Goal: Task Accomplishment & Management: Use online tool/utility

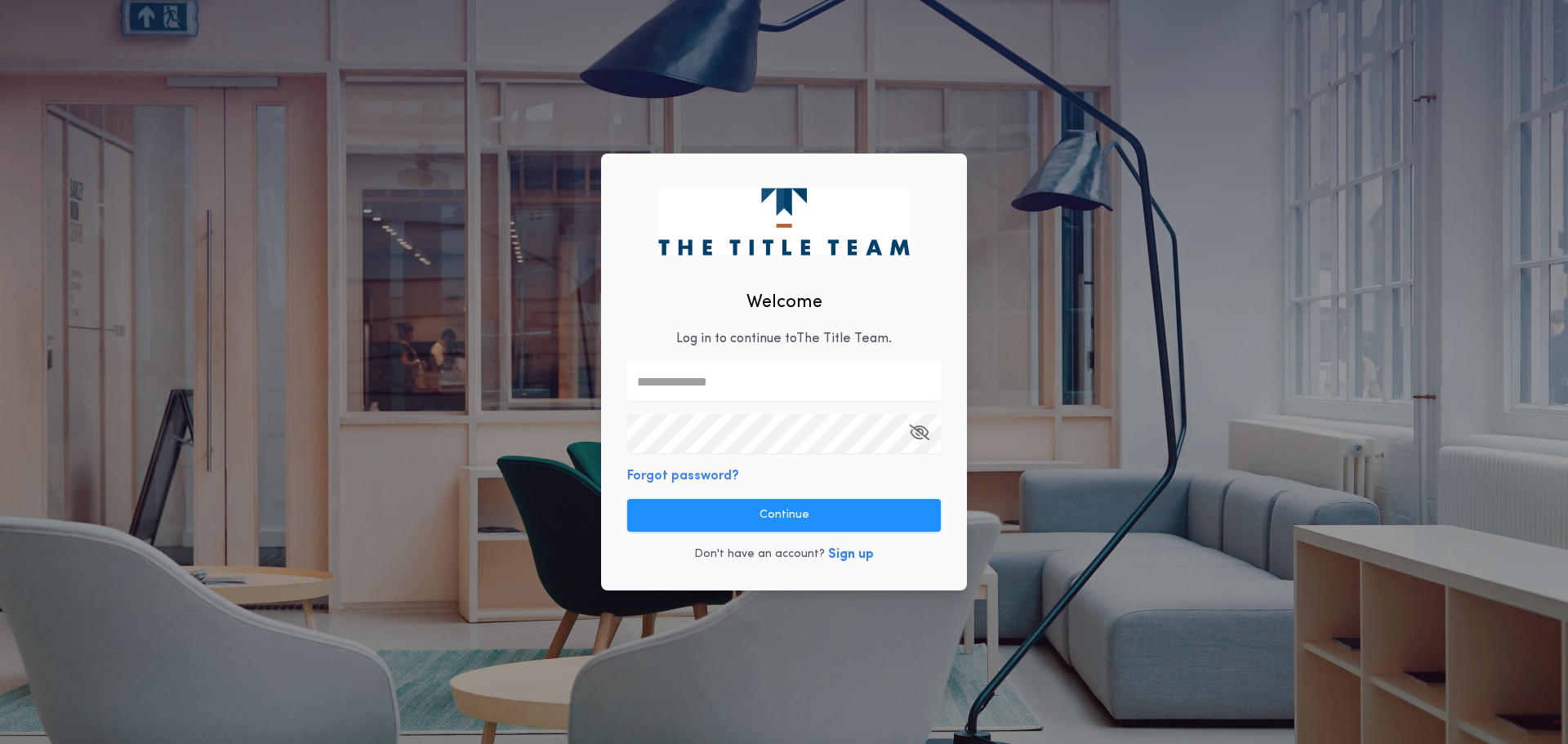
click at [690, 382] on input "text" at bounding box center [784, 381] width 314 height 39
type input "**********"
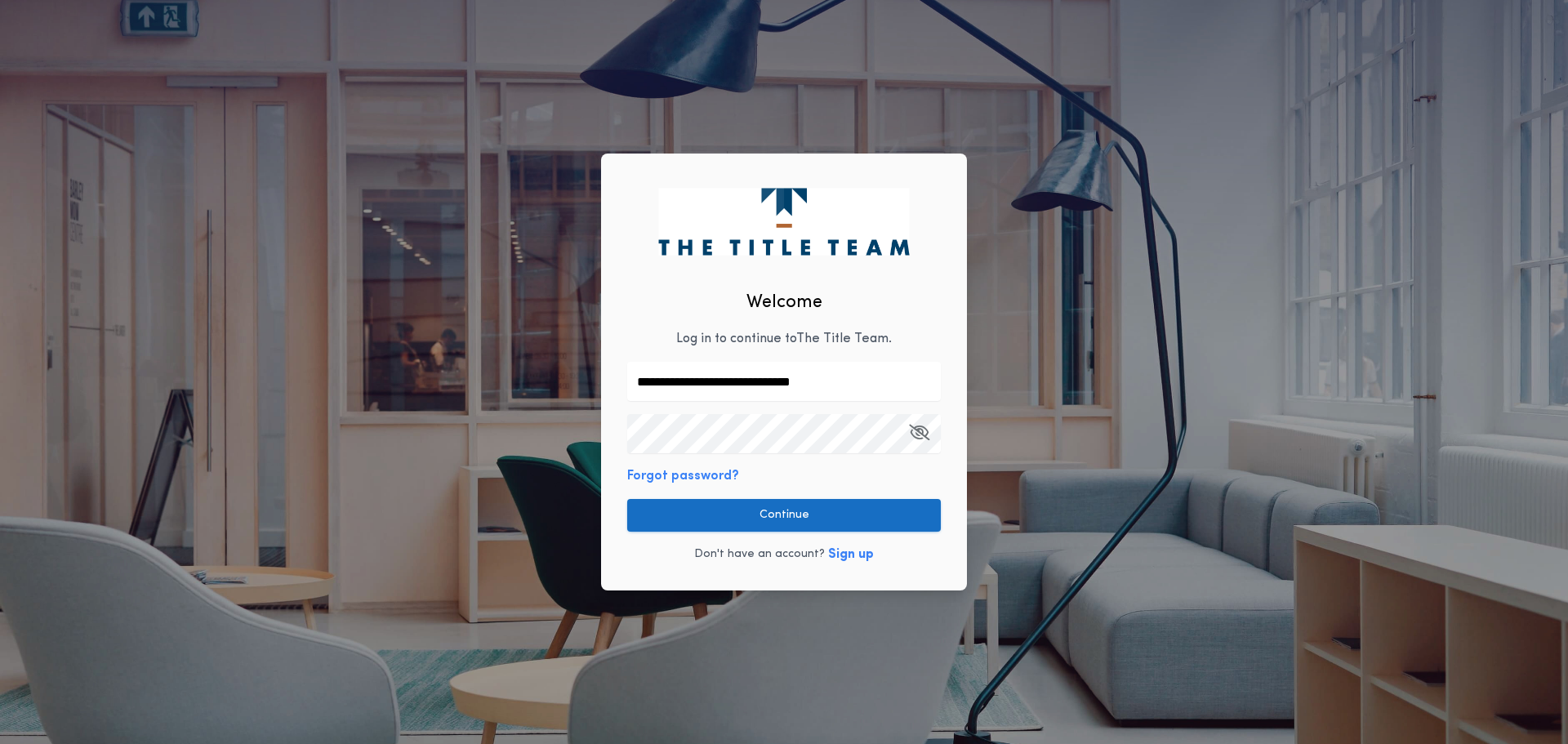
click at [825, 521] on button "Continue" at bounding box center [784, 515] width 314 height 33
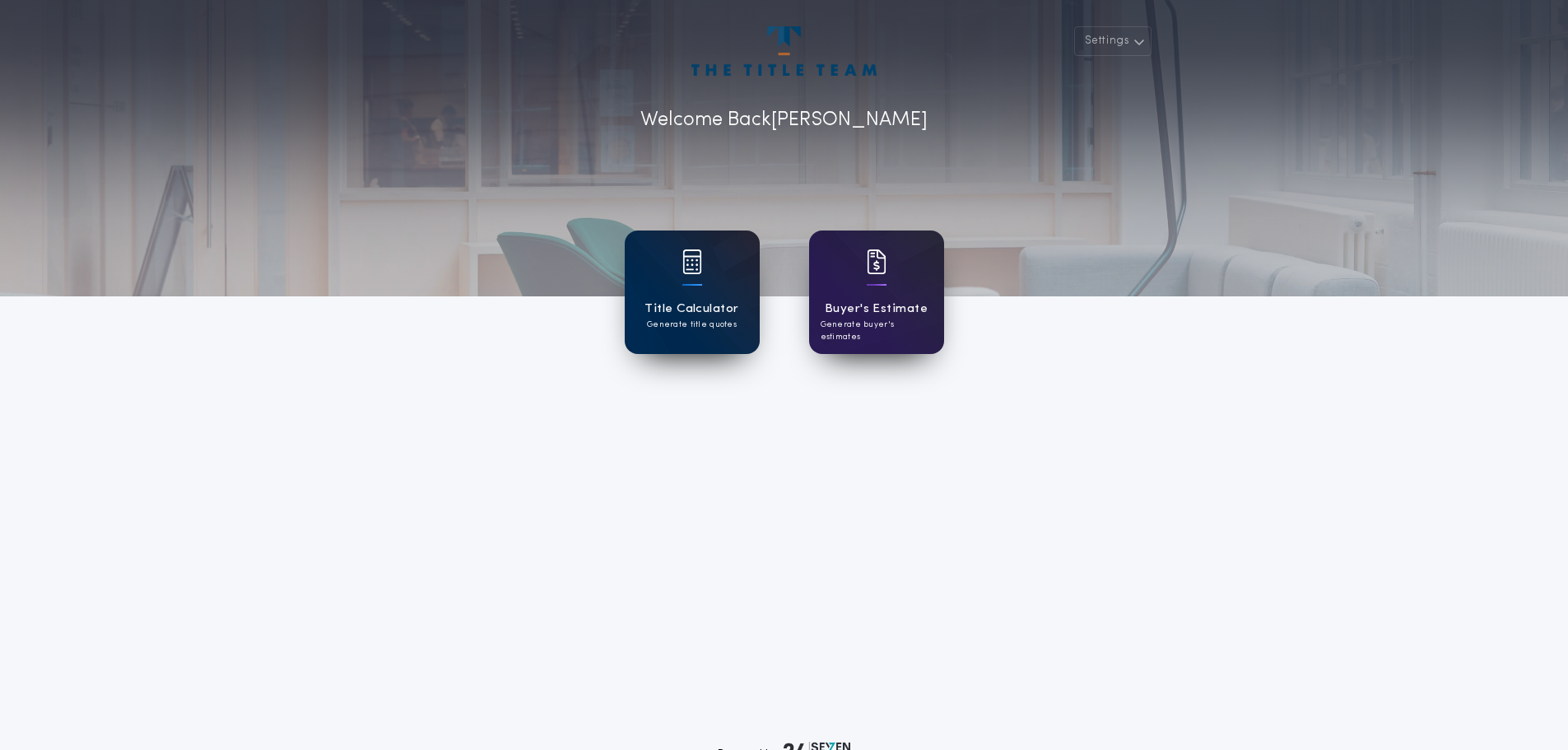
click at [677, 280] on div "Title Calculator Generate title quotes" at bounding box center [692, 292] width 135 height 124
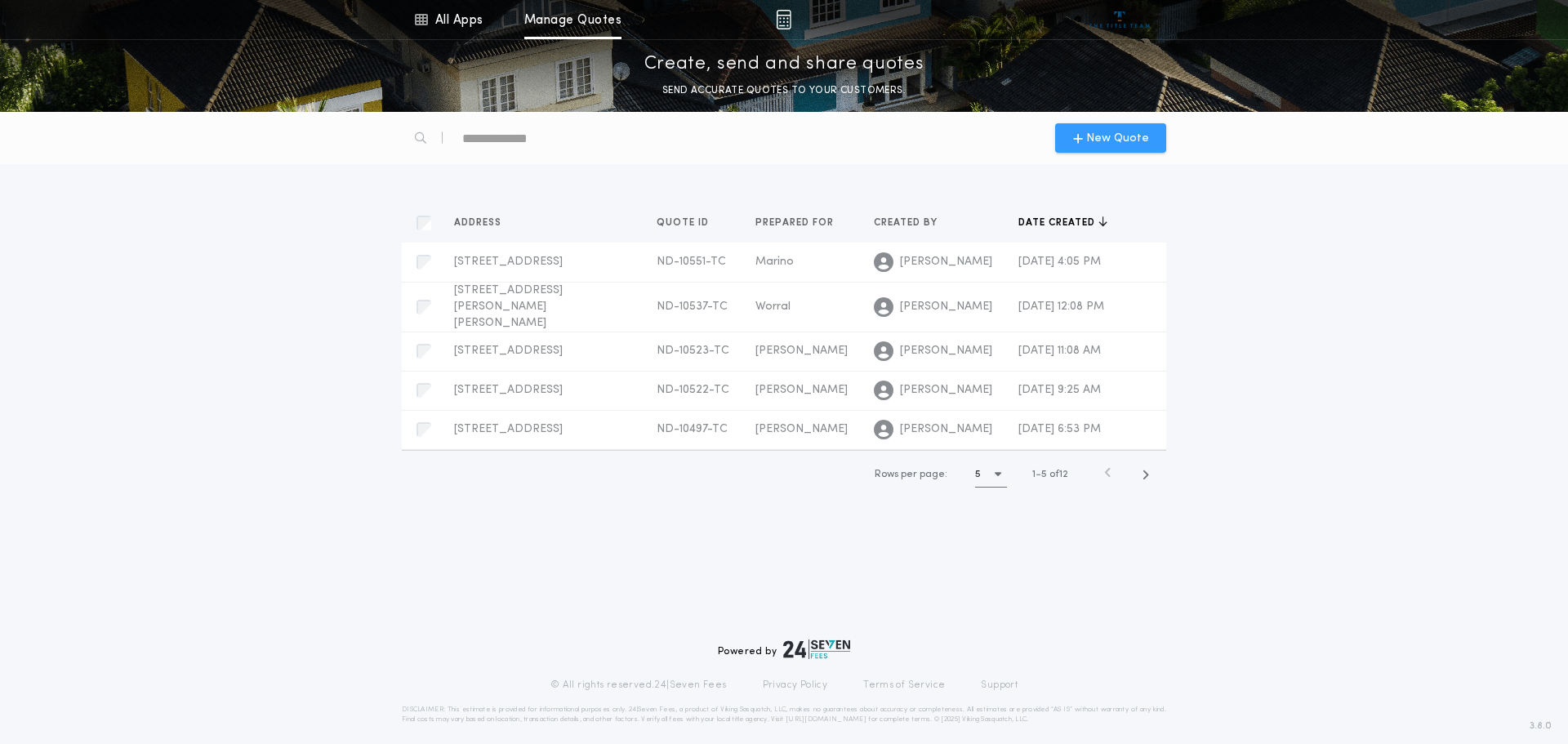
click at [1092, 137] on span "New Quote" at bounding box center [1117, 138] width 63 height 17
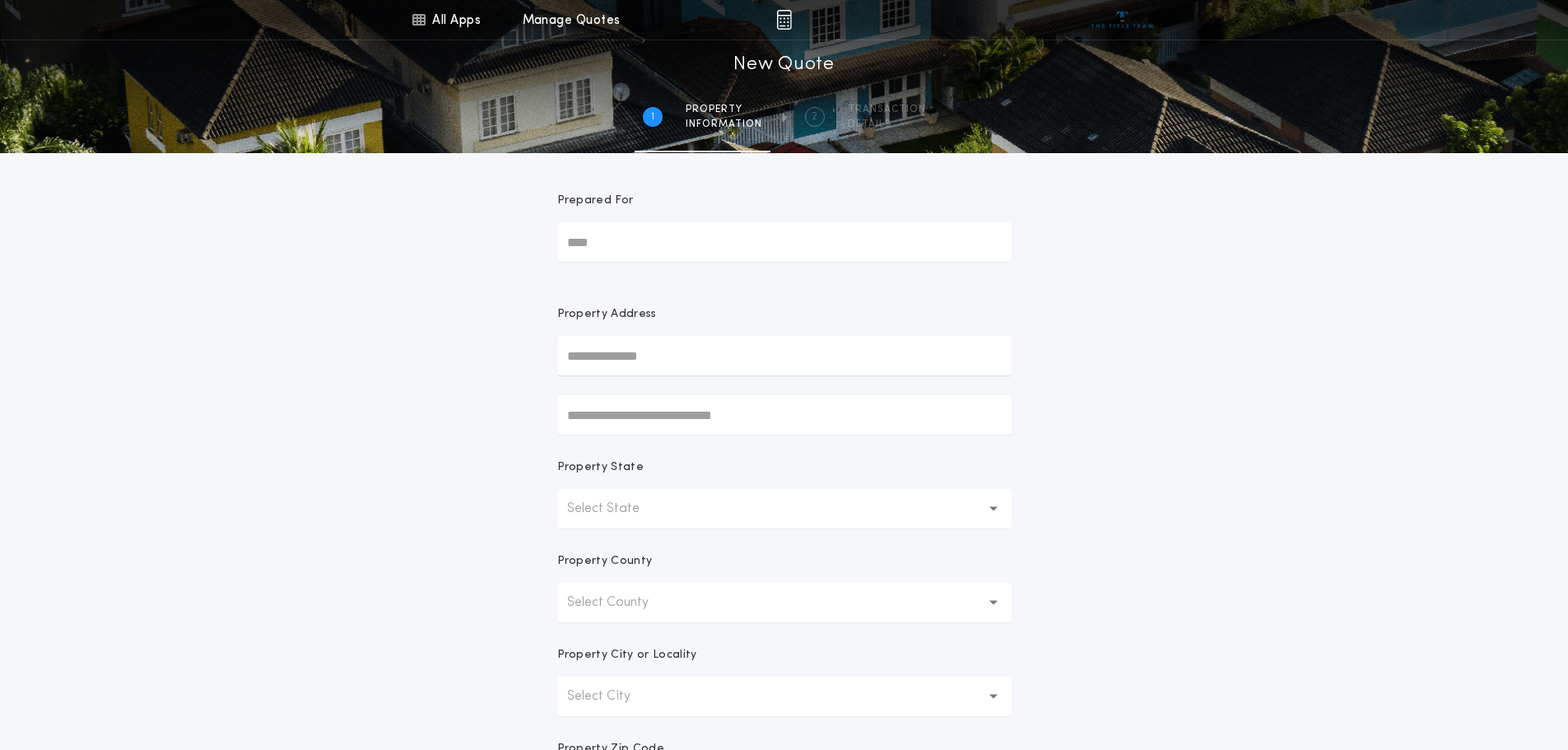
click at [624, 242] on input "Prepared For" at bounding box center [784, 242] width 454 height 40
type input "*****"
drag, startPoint x: 648, startPoint y: 364, endPoint x: 640, endPoint y: 305, distance: 59.5
click at [648, 364] on input "text" at bounding box center [784, 355] width 454 height 40
click at [579, 366] on input "text" at bounding box center [784, 355] width 454 height 40
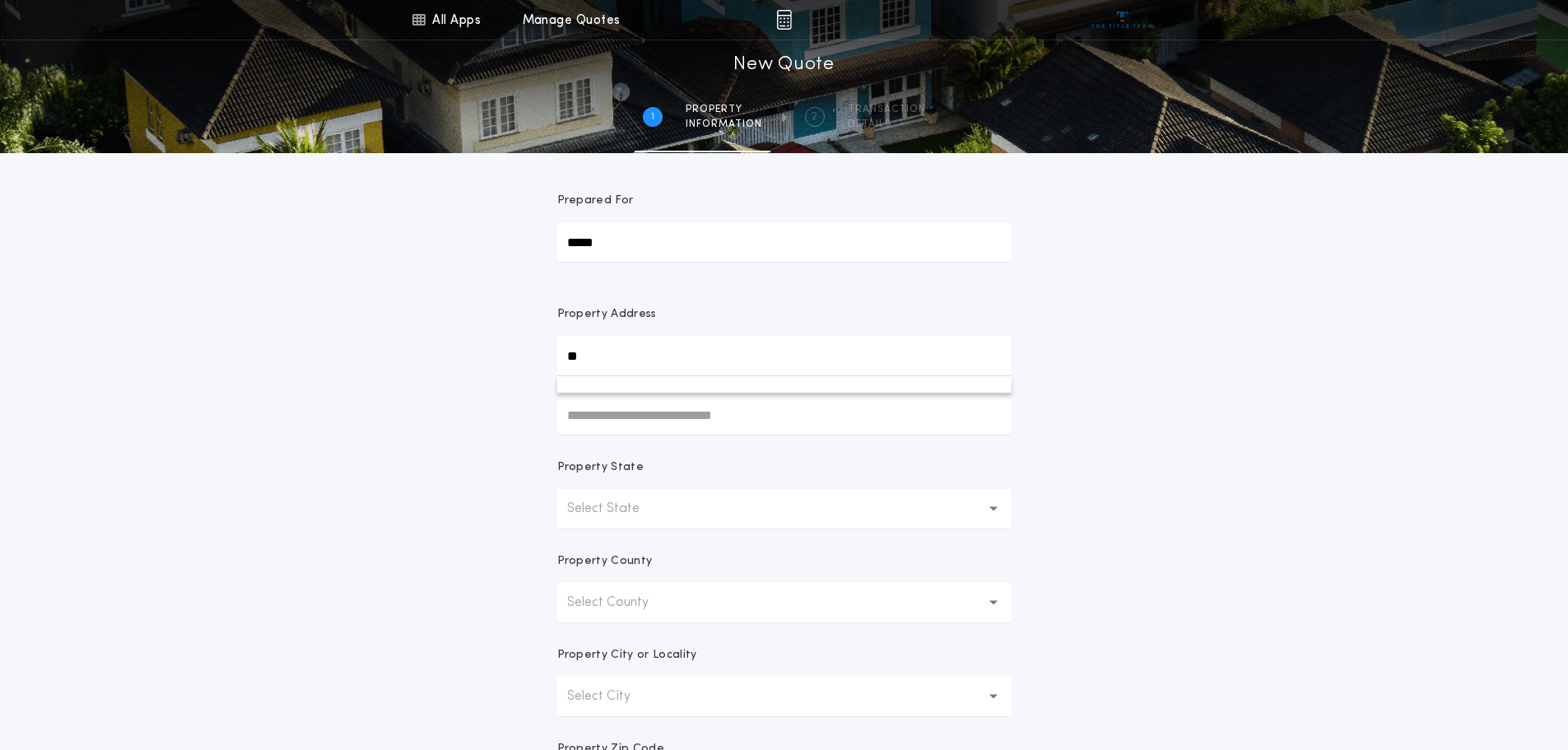
type input "*"
click at [618, 390] on button "[STREET_ADDRESS]" at bounding box center [784, 389] width 454 height 25
type input "**********"
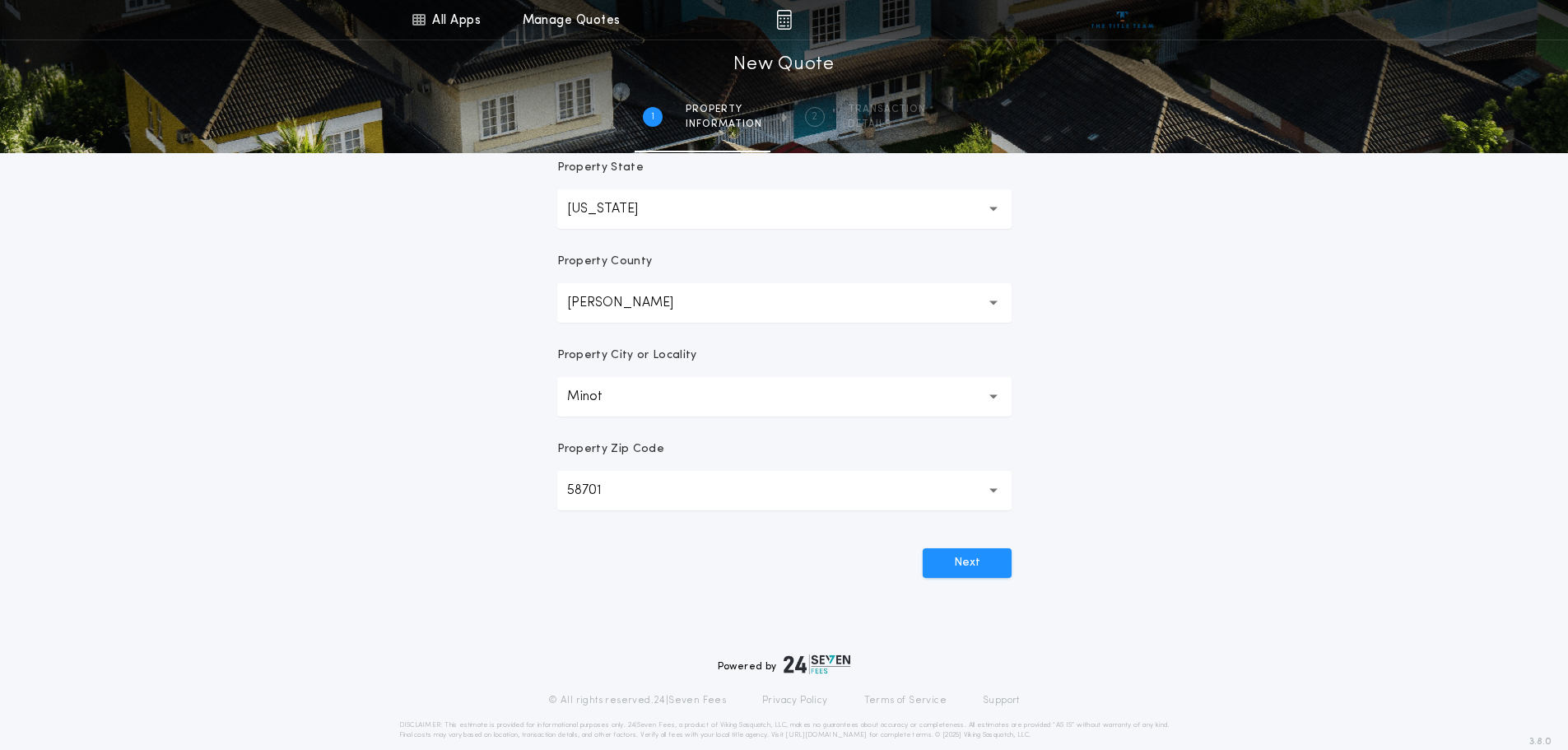
scroll to position [323, 0]
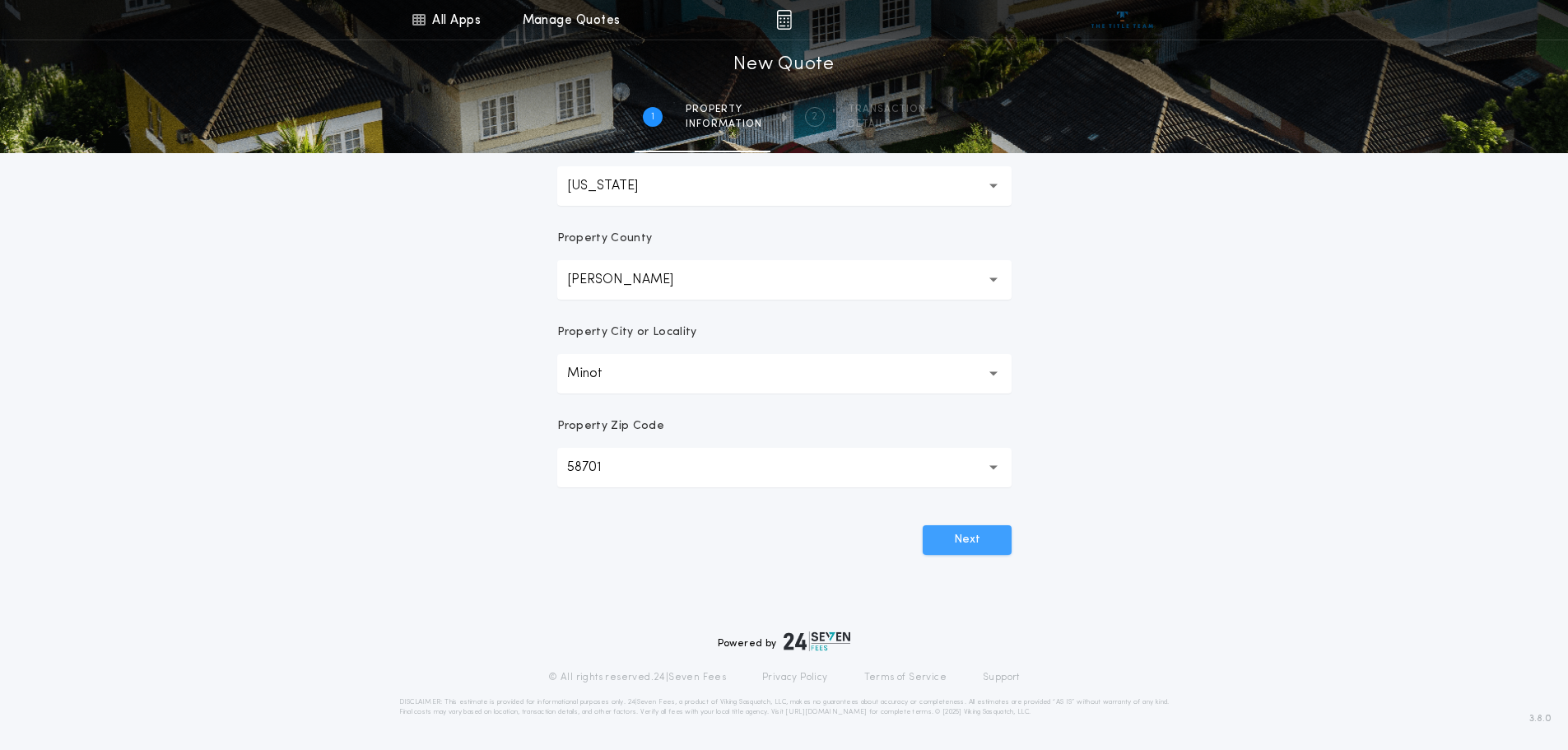
click at [968, 539] on button "Next" at bounding box center [967, 539] width 89 height 30
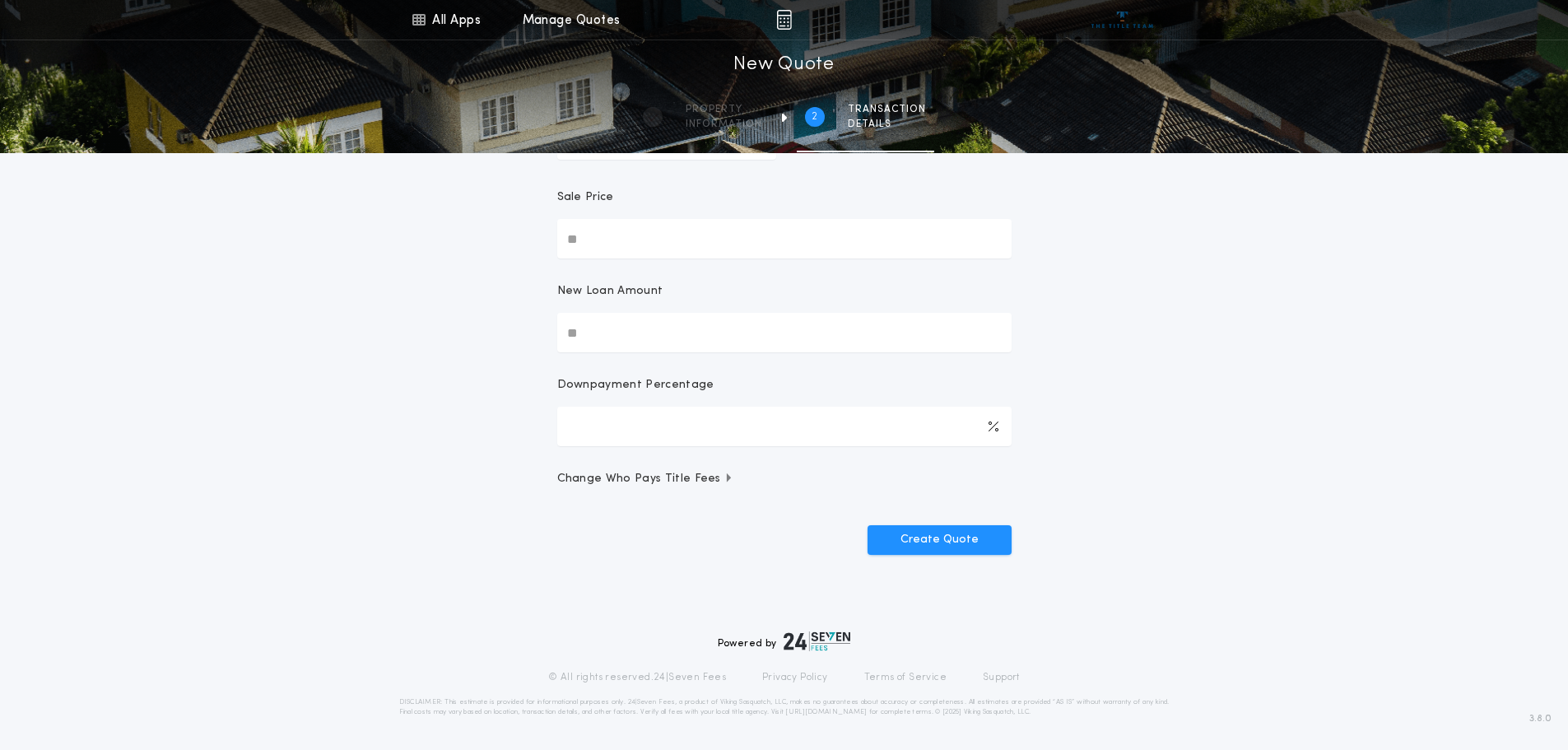
scroll to position [0, 0]
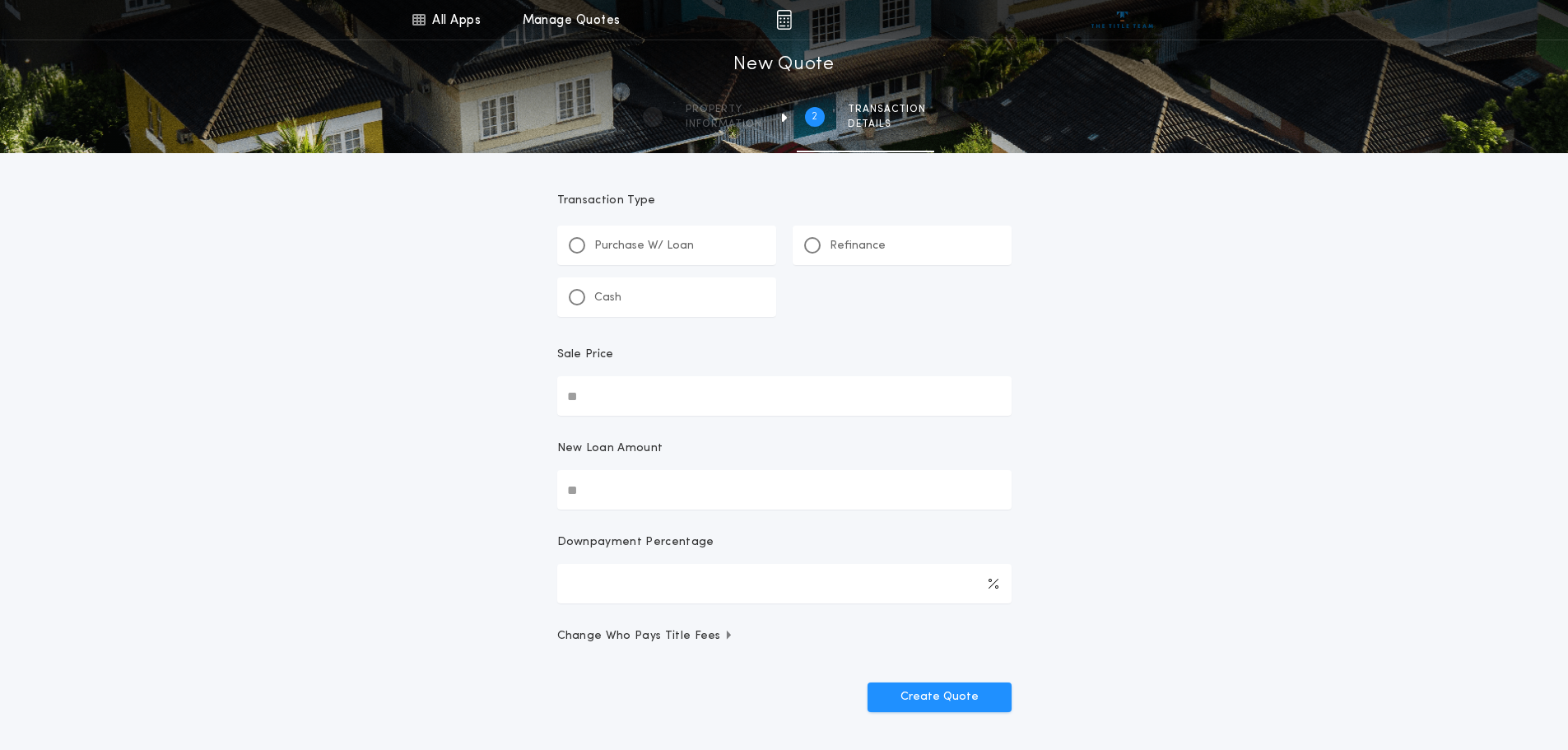
click at [591, 397] on input "Sale Price" at bounding box center [784, 395] width 454 height 40
click at [820, 242] on div at bounding box center [812, 245] width 16 height 16
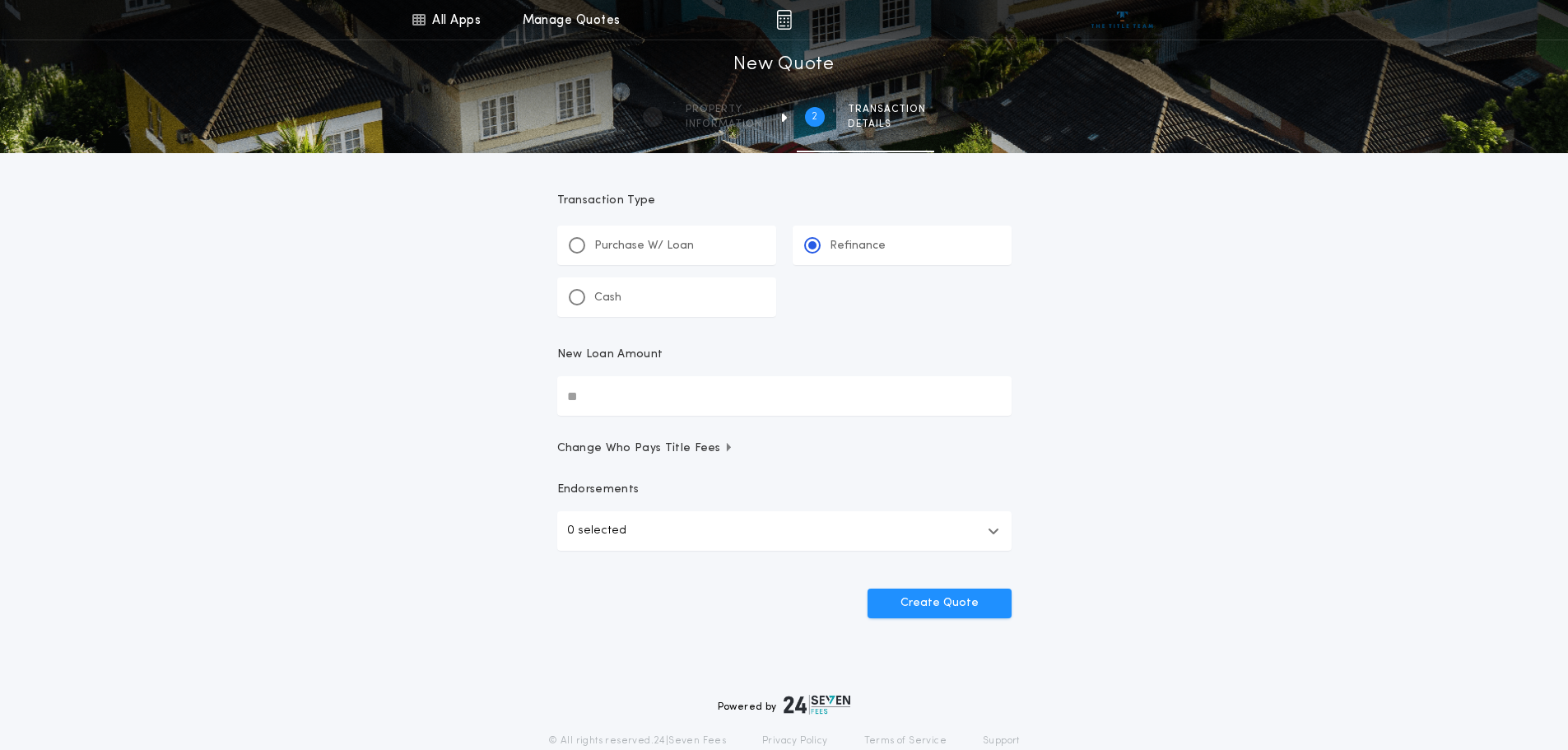
drag, startPoint x: 628, startPoint y: 405, endPoint x: 536, endPoint y: 396, distance: 92.4
click at [536, 396] on div "All Apps Title Calculator Buyer's Estimate Menu All Apps Manage Quotes 2 /2 New…" at bounding box center [784, 340] width 1568 height 681
type input "********"
click at [991, 595] on button "Create Quote" at bounding box center [939, 603] width 144 height 30
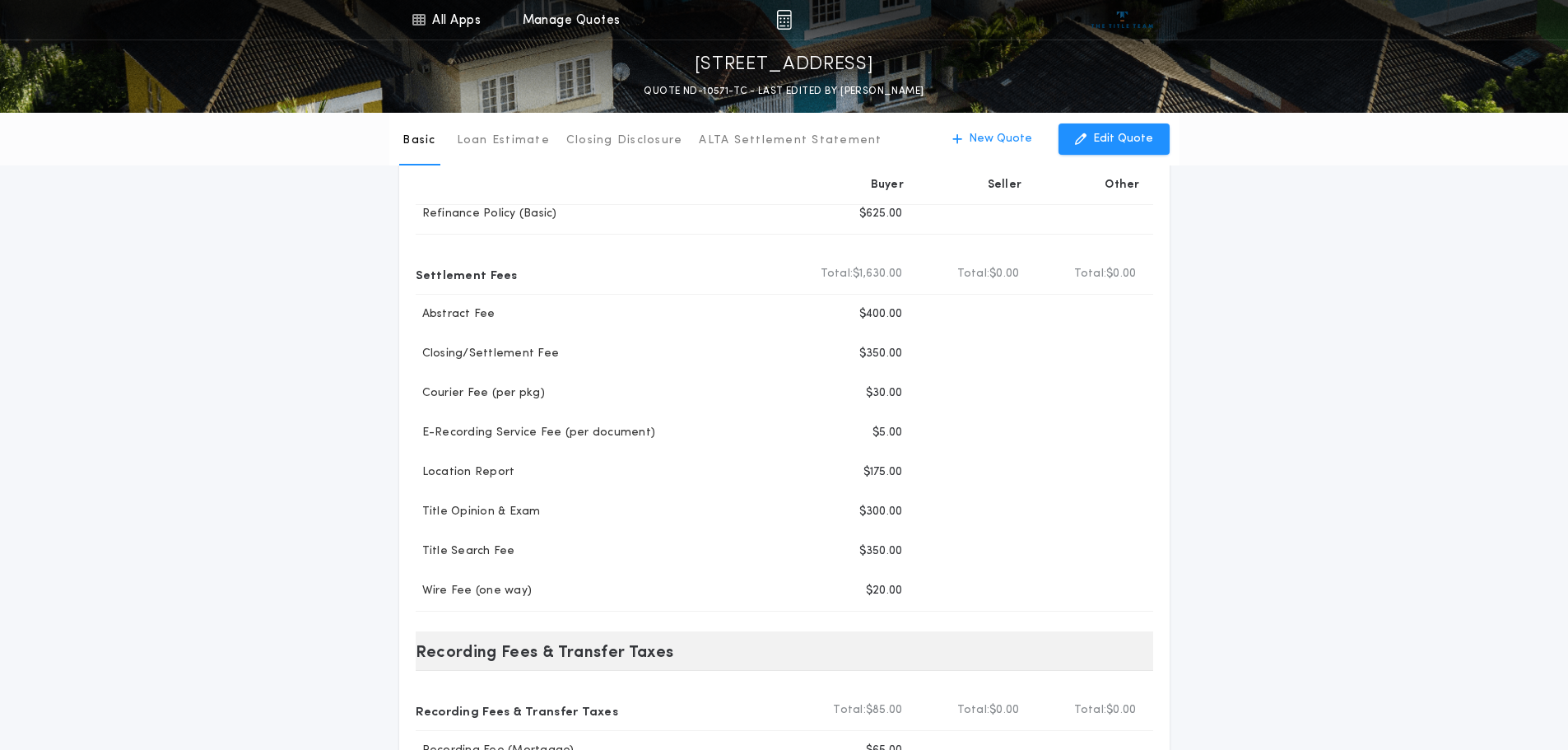
scroll to position [164, 0]
